Goal: Task Accomplishment & Management: Manage account settings

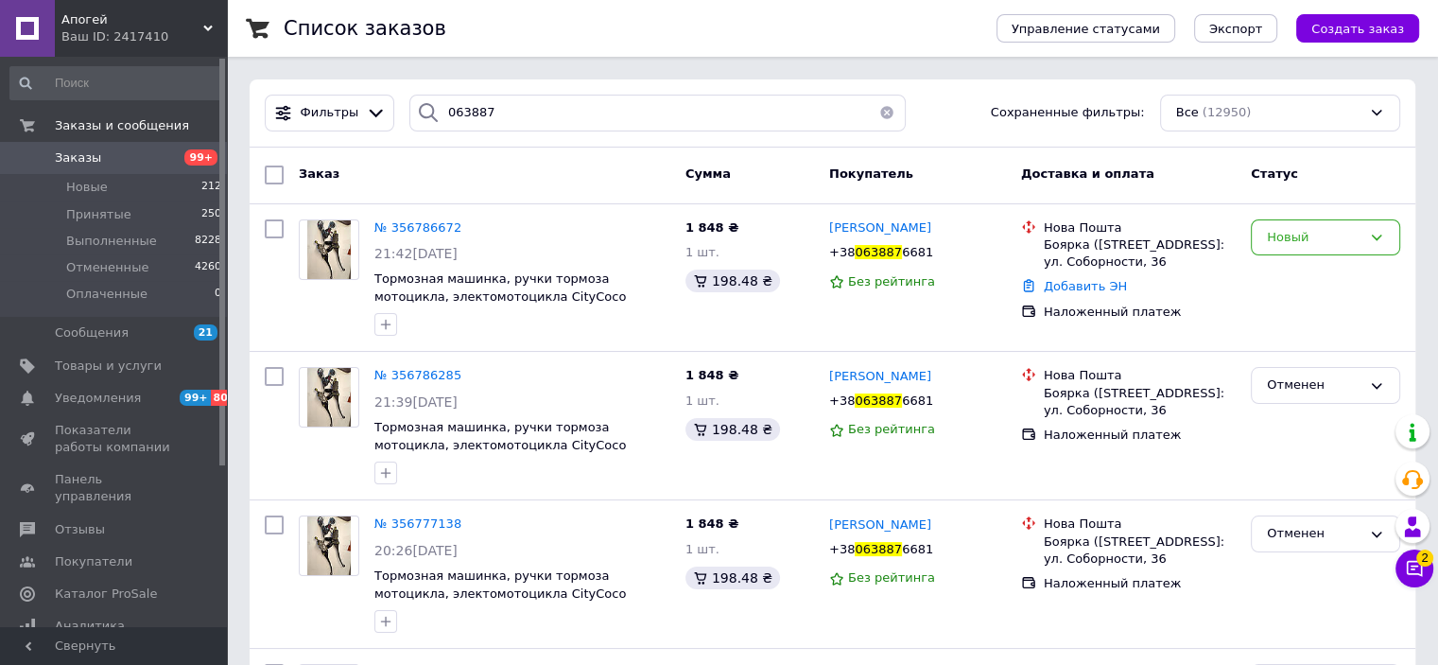
click at [116, 157] on span "Заказы" at bounding box center [115, 157] width 120 height 17
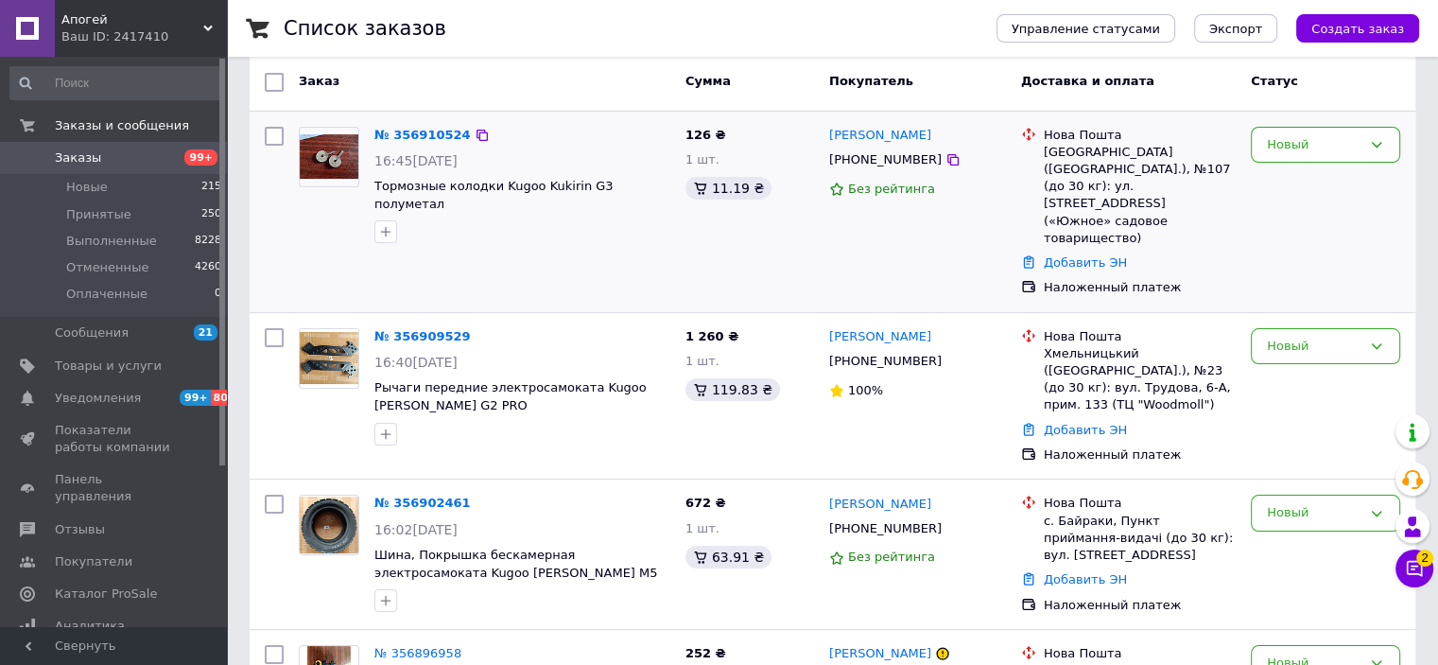
scroll to position [95, 0]
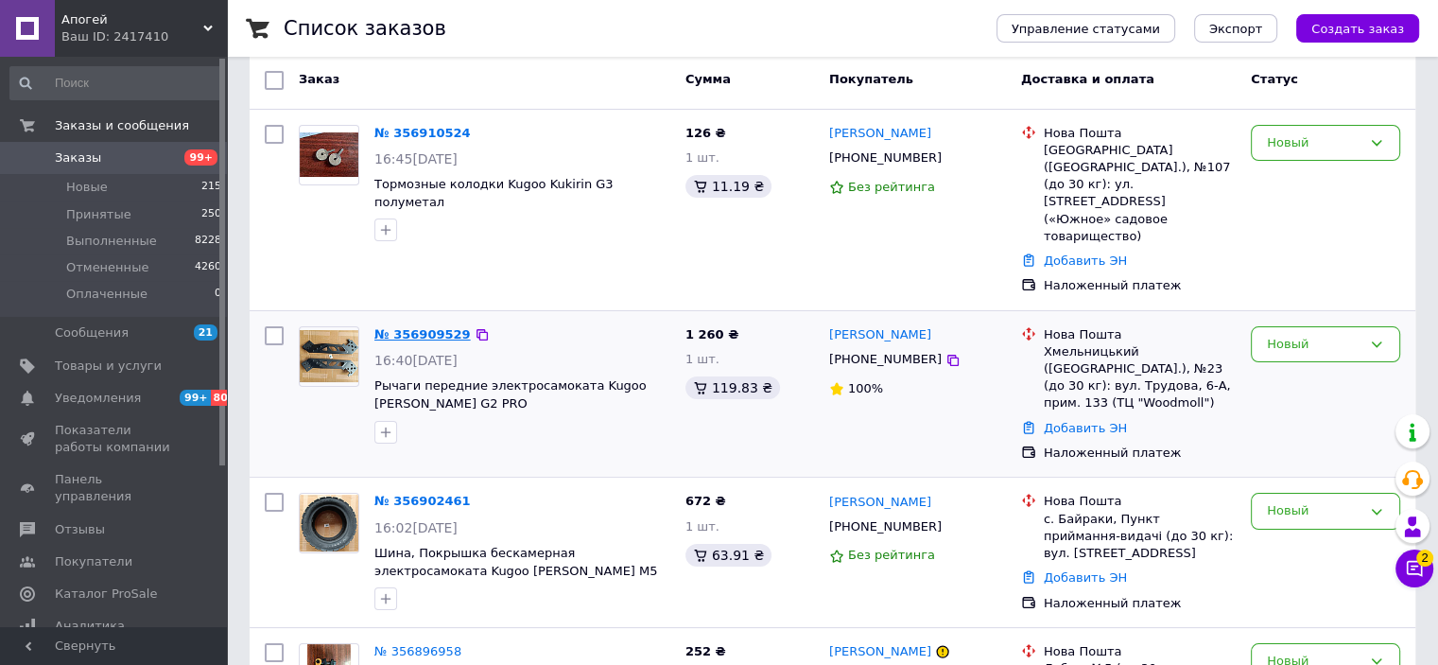
click at [405, 327] on link "№ 356909529" at bounding box center [422, 334] width 96 height 14
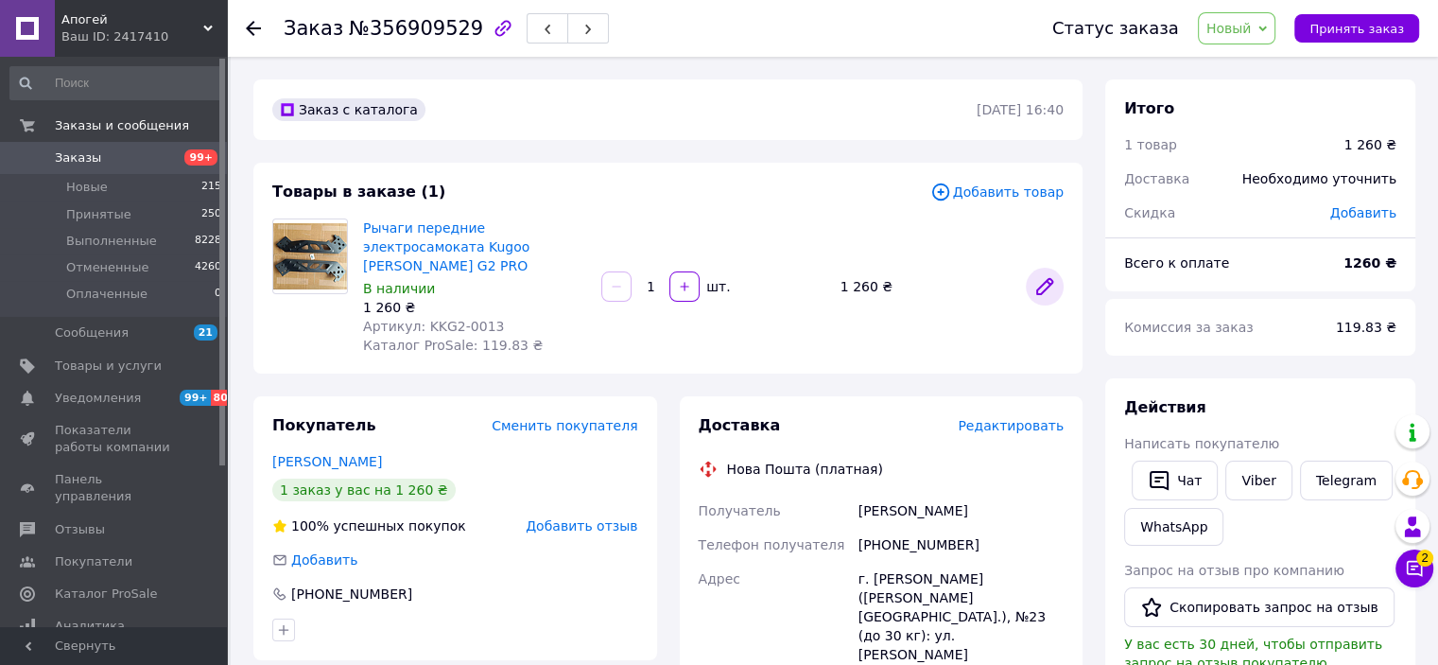
click at [1031, 275] on link at bounding box center [1045, 287] width 38 height 38
click at [113, 164] on span "Заказы" at bounding box center [115, 157] width 120 height 17
